Goal: Transaction & Acquisition: Purchase product/service

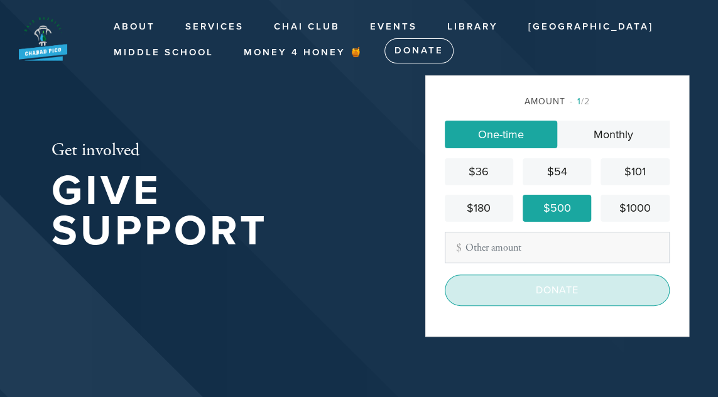
click at [571, 292] on input "Donate" at bounding box center [557, 290] width 225 height 31
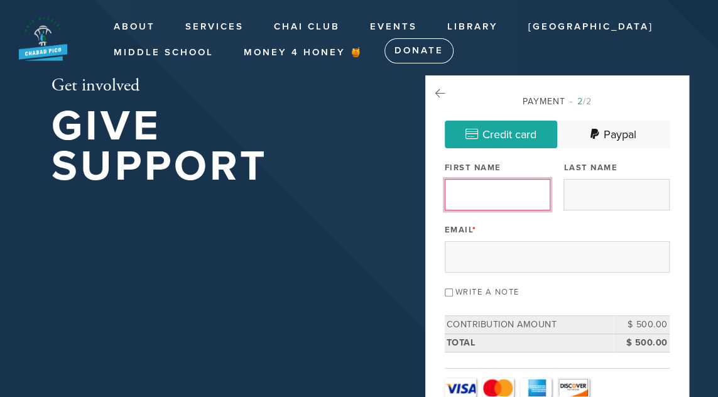
click at [470, 183] on input "First Name" at bounding box center [498, 194] width 106 height 31
type input "Benjamin"
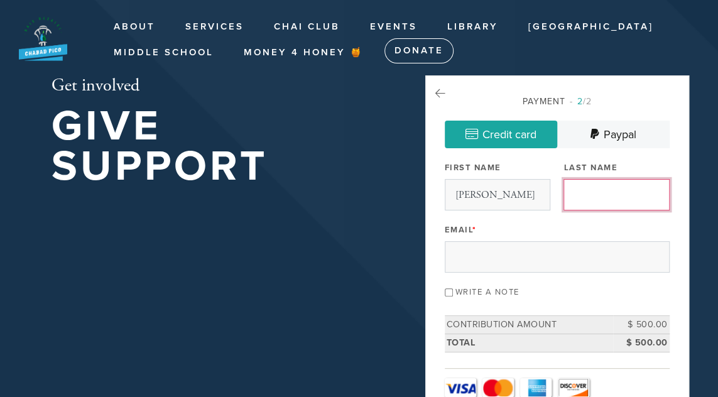
click at [566, 194] on input "Last Name" at bounding box center [617, 194] width 106 height 31
type input "Fass"
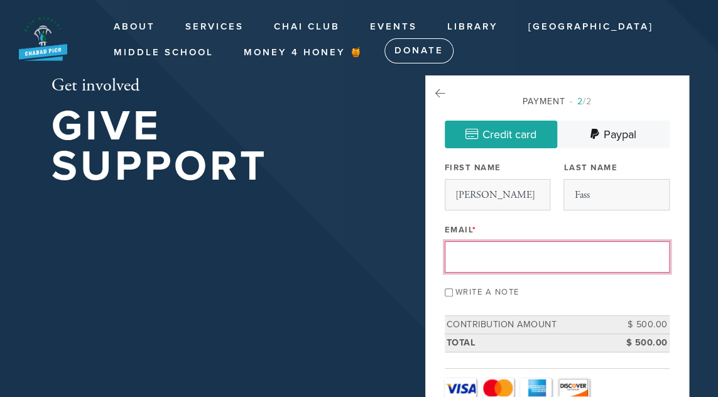
click at [519, 247] on input "Email *" at bounding box center [557, 256] width 225 height 31
type input "Benjamin.Fass@kp.org"
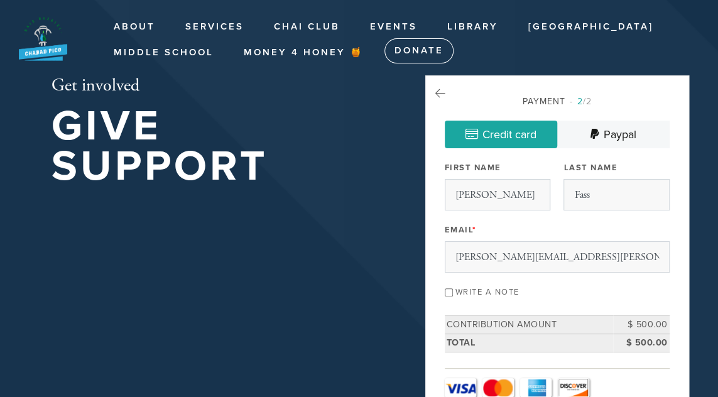
click at [449, 289] on input "Write a note" at bounding box center [449, 293] width 8 height 8
checkbox input "true"
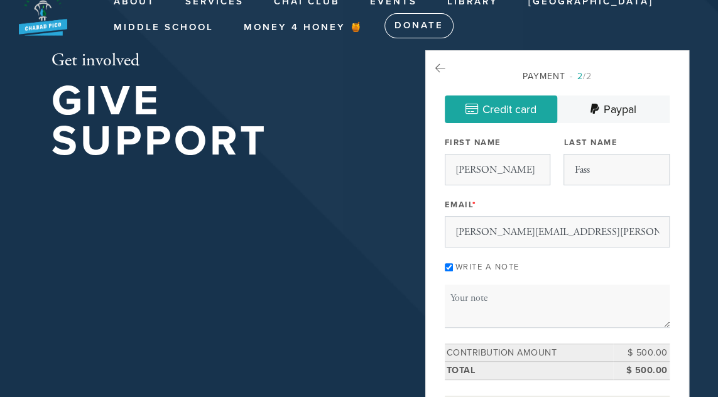
scroll to position [117, 0]
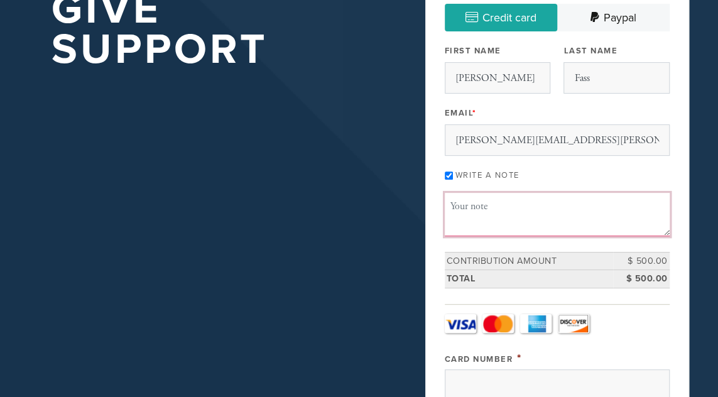
click at [513, 210] on textarea "Message or dedication" at bounding box center [557, 214] width 225 height 43
click at [463, 221] on textarea "Benjamin Fass: donation for 3rd Aliyah, 2nd day RFosh Hashana" at bounding box center [557, 214] width 225 height 43
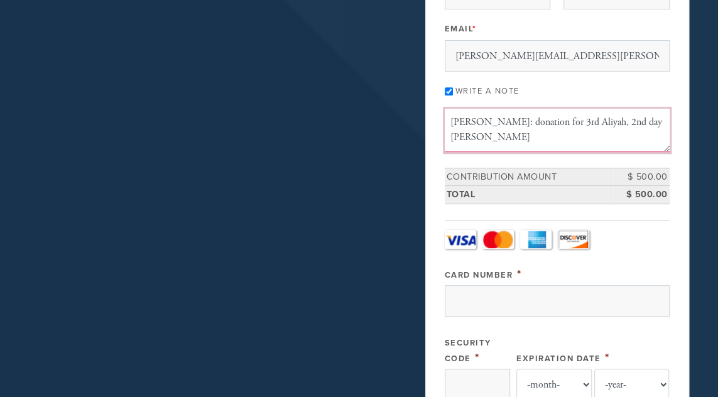
scroll to position [243, 0]
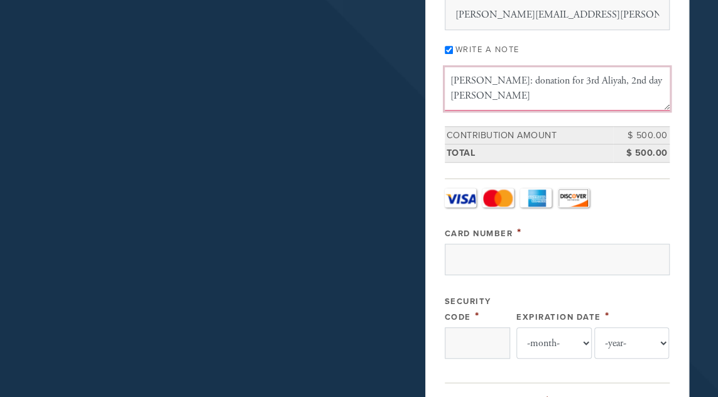
type textarea "Benjamin Fass: donation for 3rd Aliyah, 2nd day Rosh Hashana"
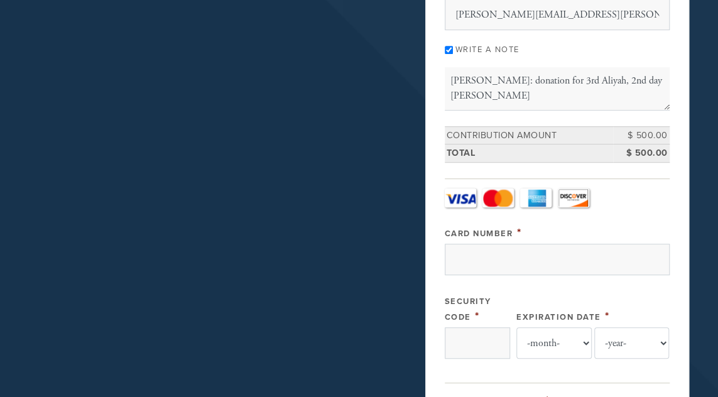
click at [500, 189] on link "MasterCard" at bounding box center [498, 198] width 31 height 19
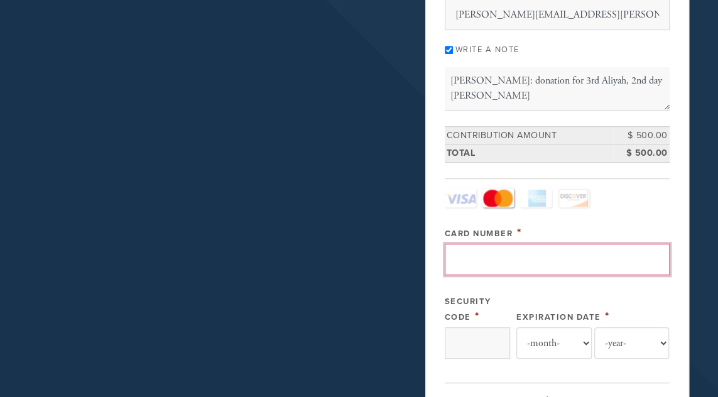
click at [479, 260] on input "Card Number" at bounding box center [557, 259] width 225 height 31
type input "5254750032938807"
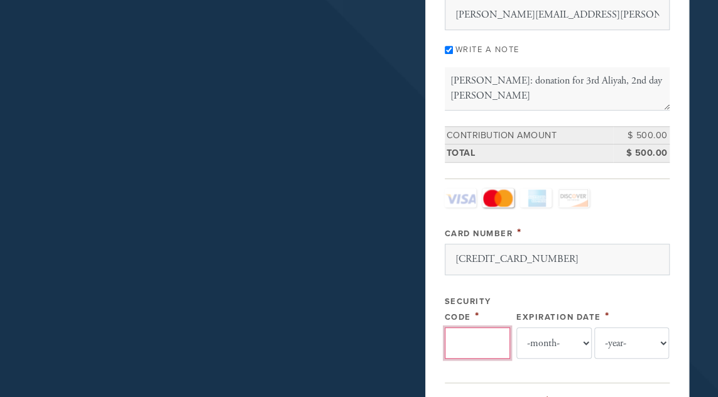
click at [446, 336] on input "Security Code" at bounding box center [477, 342] width 65 height 31
type input "500"
click at [586, 339] on select "-month- Jan Feb Mar Apr May Jun Jul Aug Sep Oct Nov Dec" at bounding box center [554, 342] width 75 height 31
select select "2"
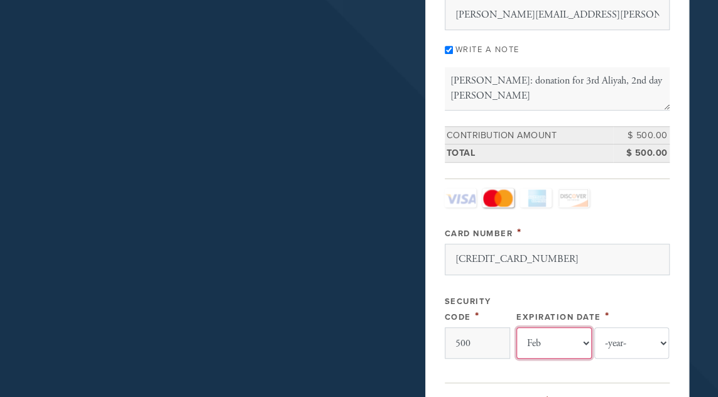
click at [517, 327] on select "-month- Jan Feb Mar Apr May Jun Jul Aug Sep Oct Nov Dec" at bounding box center [554, 342] width 75 height 31
click at [665, 335] on select "-year- 2025 2026 2027 2028 2029 2030 2031 2032 2033 2034 2035" at bounding box center [632, 342] width 75 height 31
select select "2029"
click at [595, 327] on select "-year- 2025 2026 2027 2028 2029 2030 2031 2032 2033 2034 2035" at bounding box center [632, 342] width 75 height 31
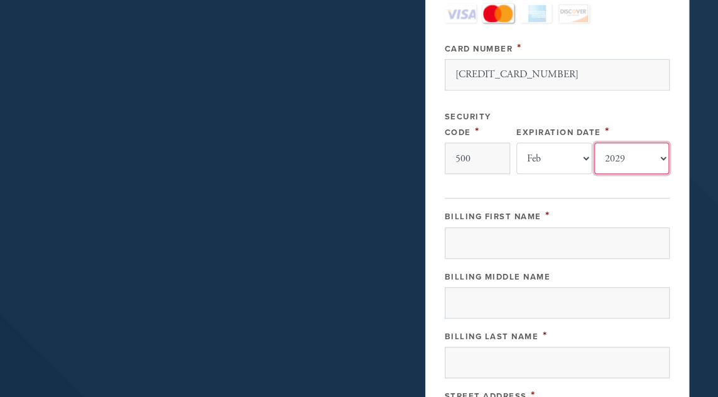
scroll to position [444, 0]
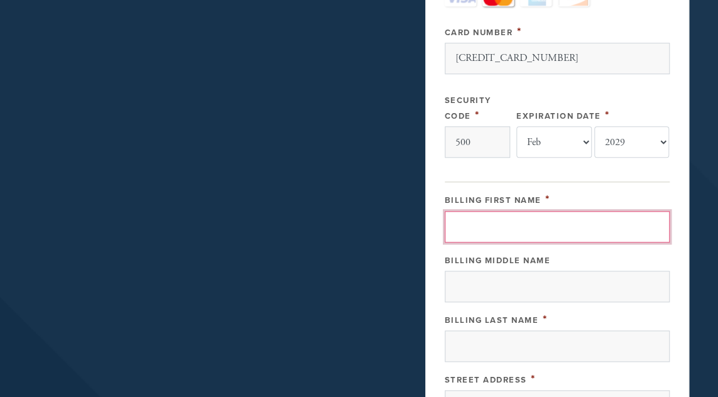
click at [469, 232] on input "Billing First Name" at bounding box center [557, 226] width 225 height 31
type input "Benjamin"
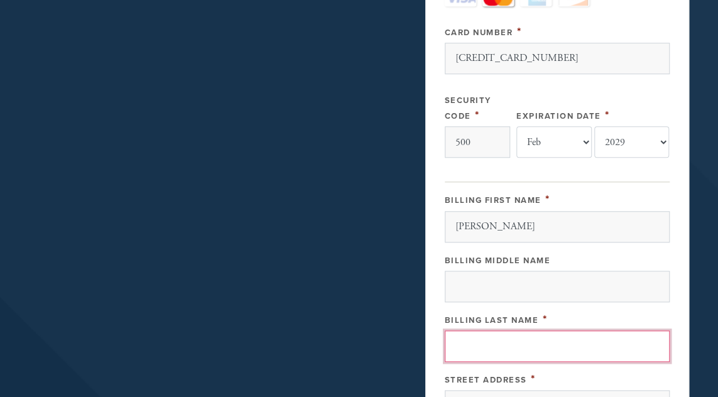
click at [459, 331] on input "Billing Last Name" at bounding box center [557, 346] width 225 height 31
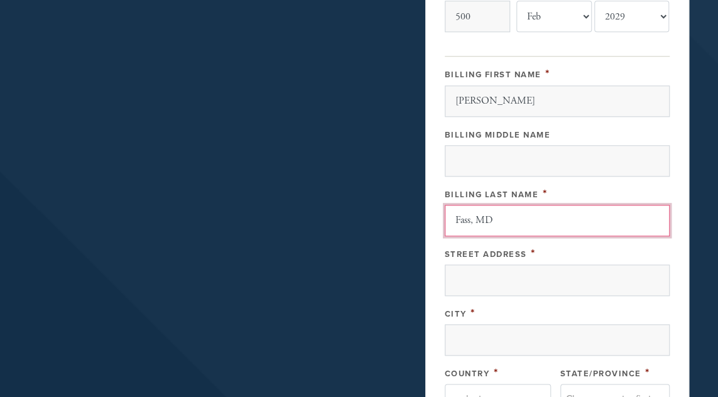
scroll to position [595, 0]
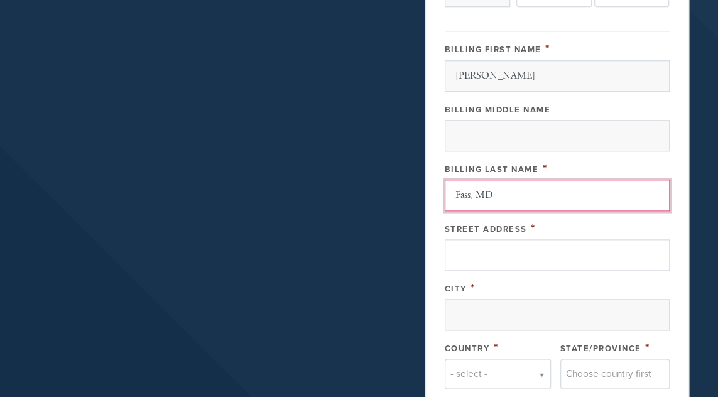
type input "Fass, MD"
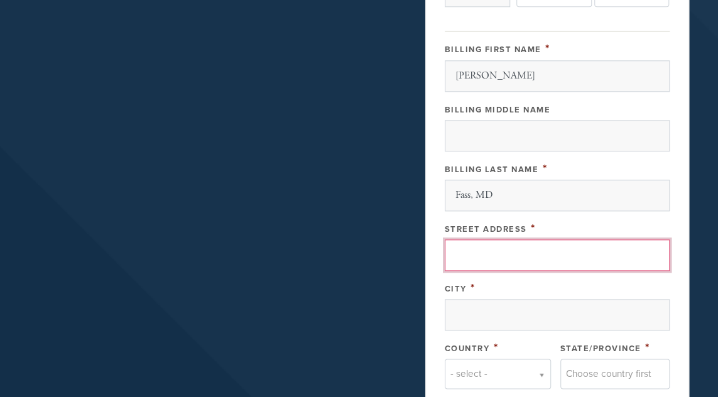
click at [478, 255] on input "Street Address" at bounding box center [557, 254] width 225 height 31
type input "1639 Livonia Ave"
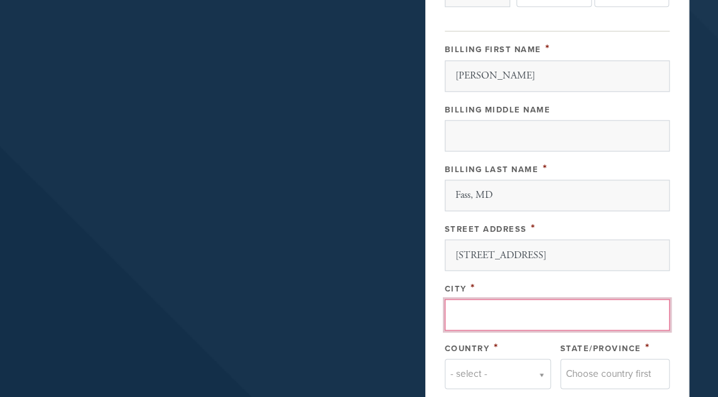
click at [471, 304] on input "City" at bounding box center [557, 314] width 225 height 31
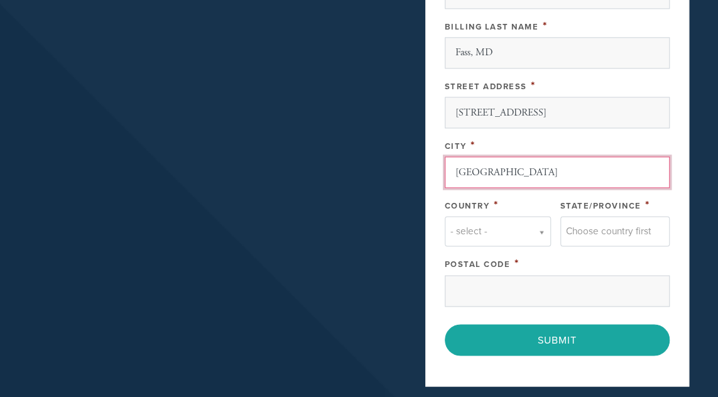
scroll to position [746, 0]
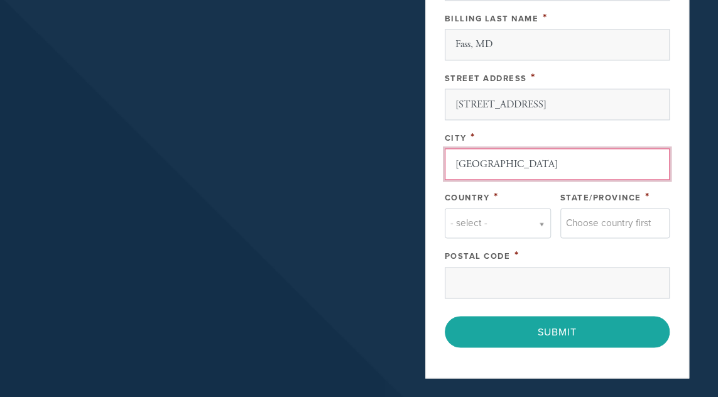
type input "Los Angeles"
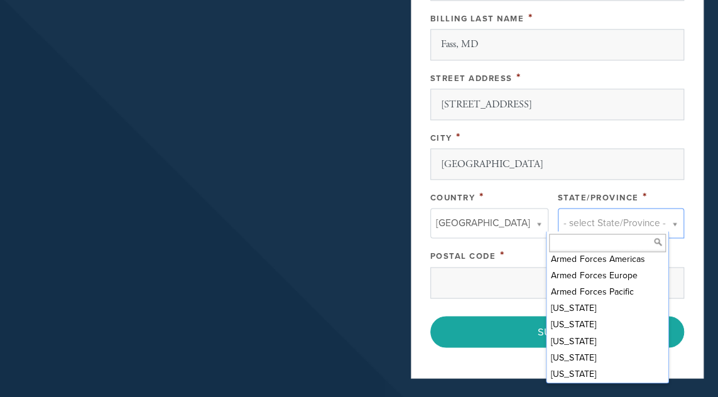
scroll to position [109, 0]
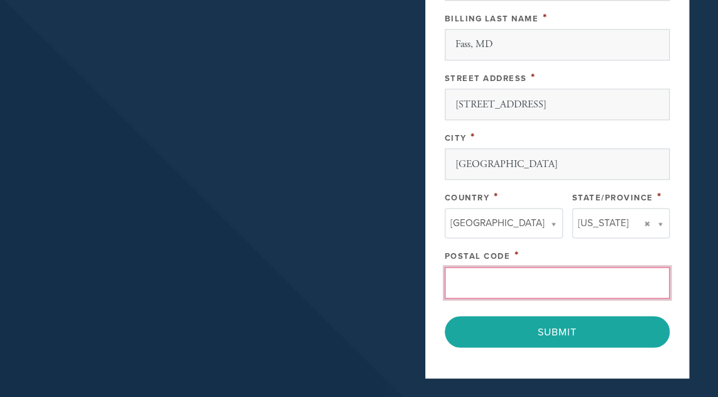
click at [470, 271] on input "Postal Code" at bounding box center [557, 282] width 225 height 31
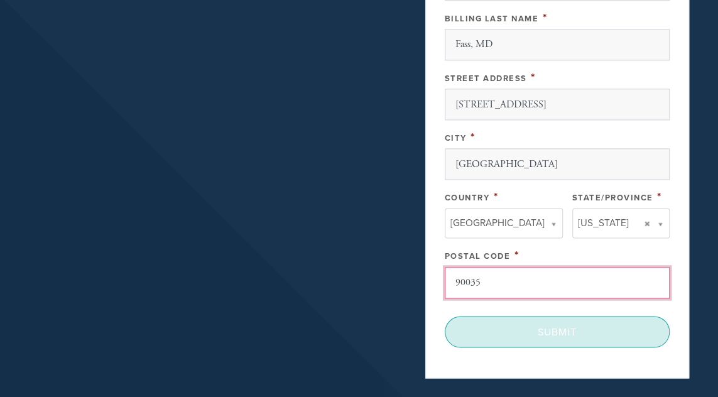
type input "90035"
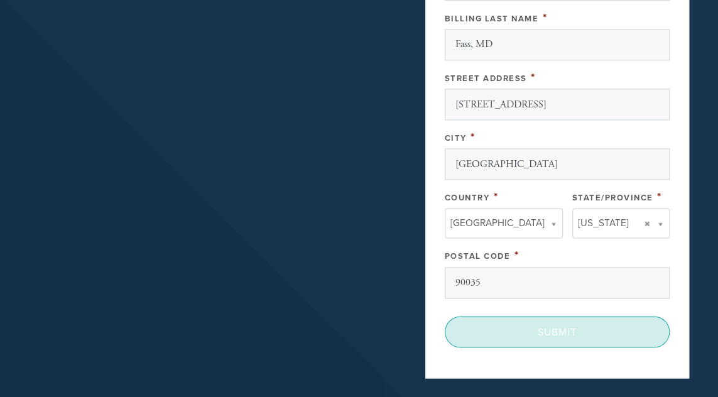
click at [534, 332] on input "Submit" at bounding box center [557, 331] width 225 height 31
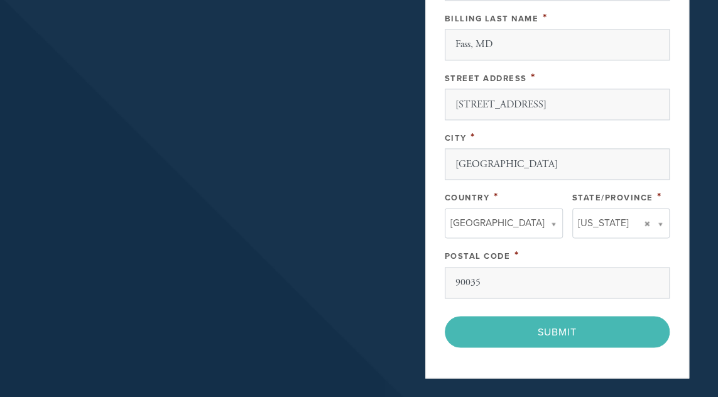
click at [550, 325] on div "< Previous Page Submit" at bounding box center [557, 331] width 225 height 31
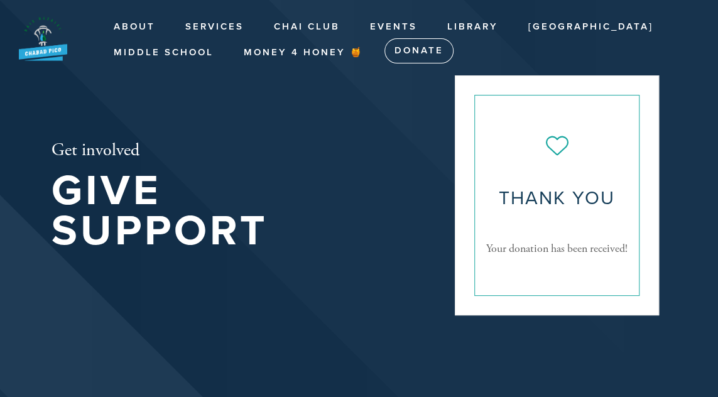
drag, startPoint x: 717, startPoint y: 140, endPoint x: 723, endPoint y: 184, distance: 43.7
click at [718, 184] on html "Skip to main content About About Contact Services Schedule of Services Kiddush …" at bounding box center [359, 266] width 718 height 532
